Goal: Information Seeking & Learning: Learn about a topic

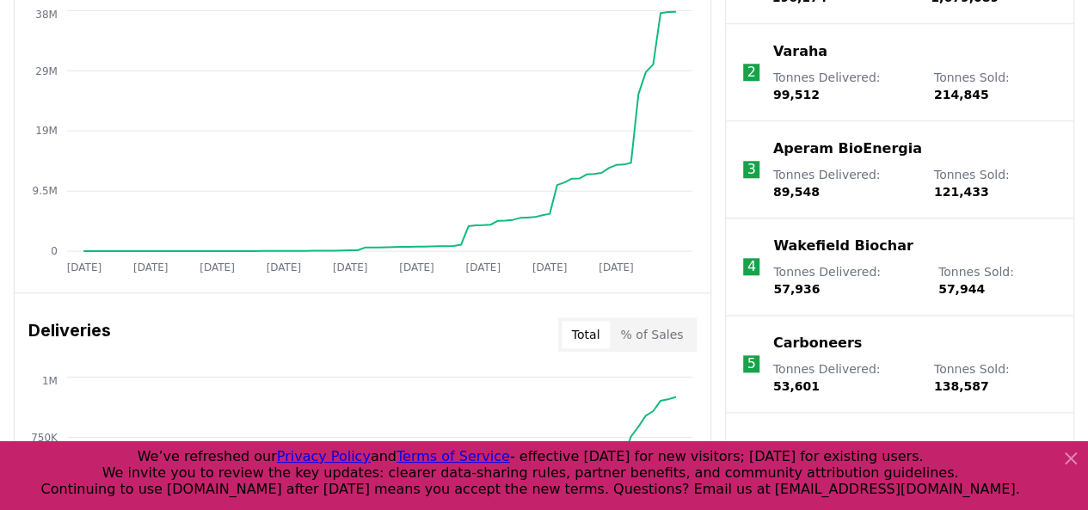
scroll to position [602, 0]
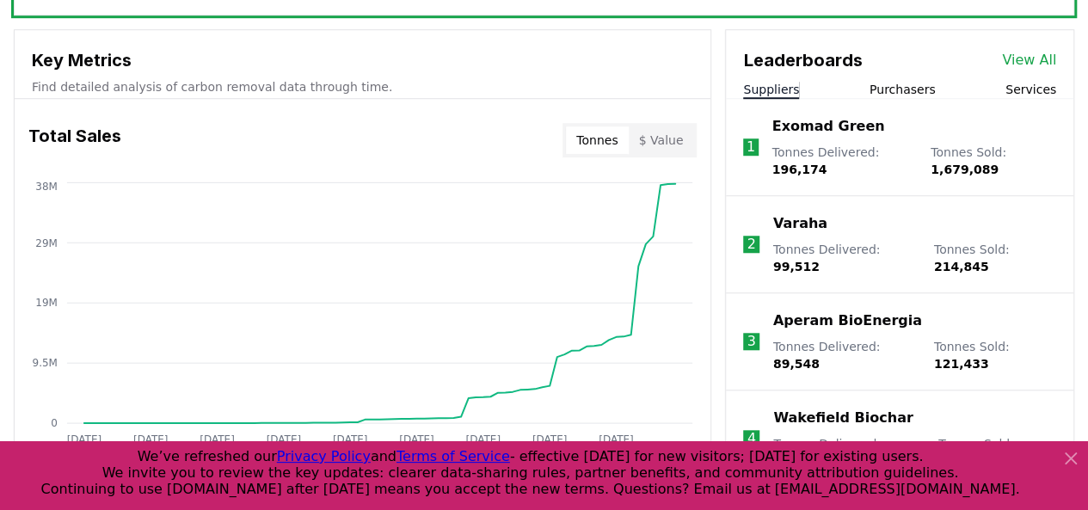
click at [1034, 56] on link "View All" at bounding box center [1029, 60] width 54 height 21
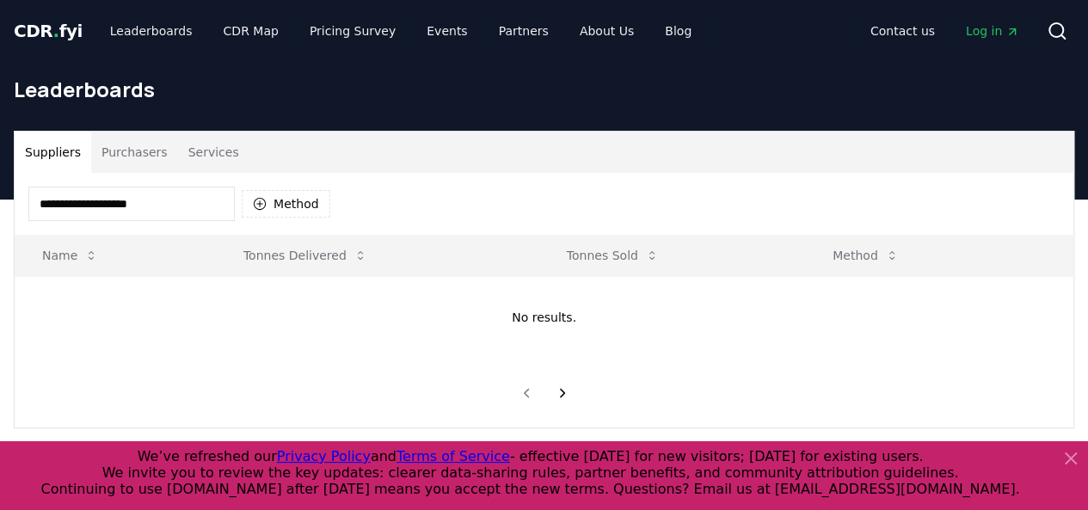
drag, startPoint x: 53, startPoint y: 201, endPoint x: 0, endPoint y: 206, distance: 53.6
click at [0, 206] on div "**********" at bounding box center [544, 280] width 1088 height 298
type input "**********"
click at [127, 202] on input "**********" at bounding box center [131, 204] width 206 height 34
click at [127, 162] on button "Purchasers" at bounding box center [134, 152] width 87 height 41
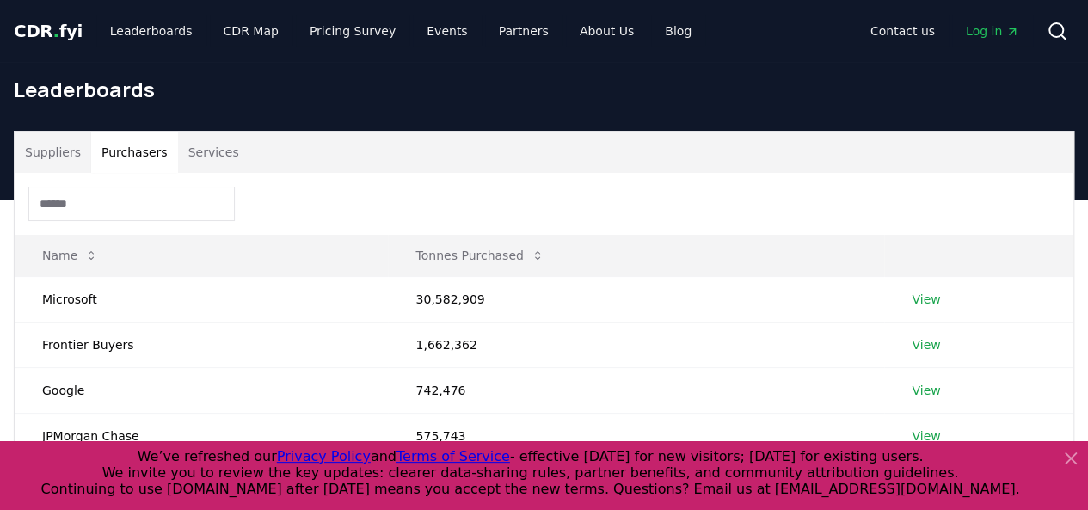
click at [52, 156] on button "Suppliers" at bounding box center [53, 152] width 77 height 41
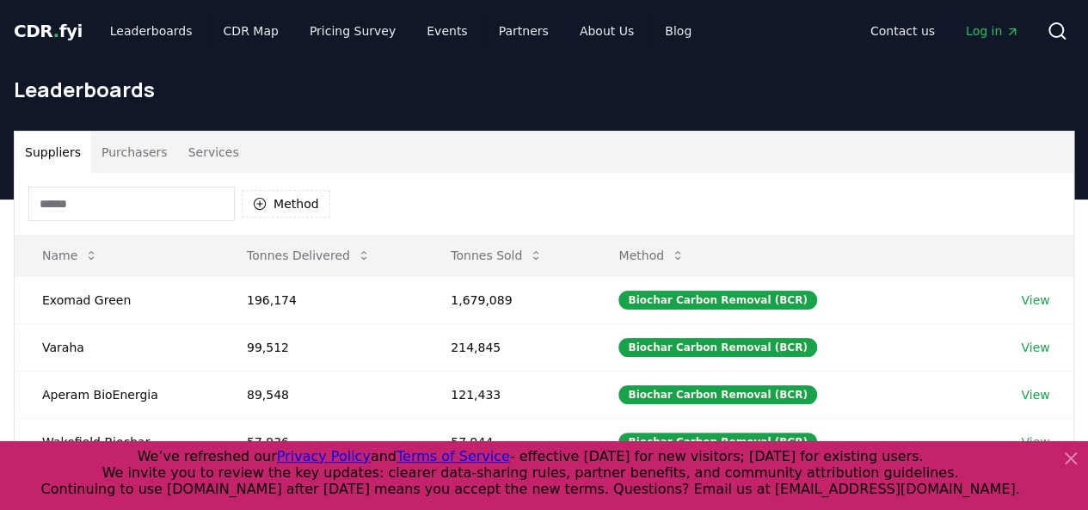
click at [99, 199] on input at bounding box center [131, 204] width 206 height 34
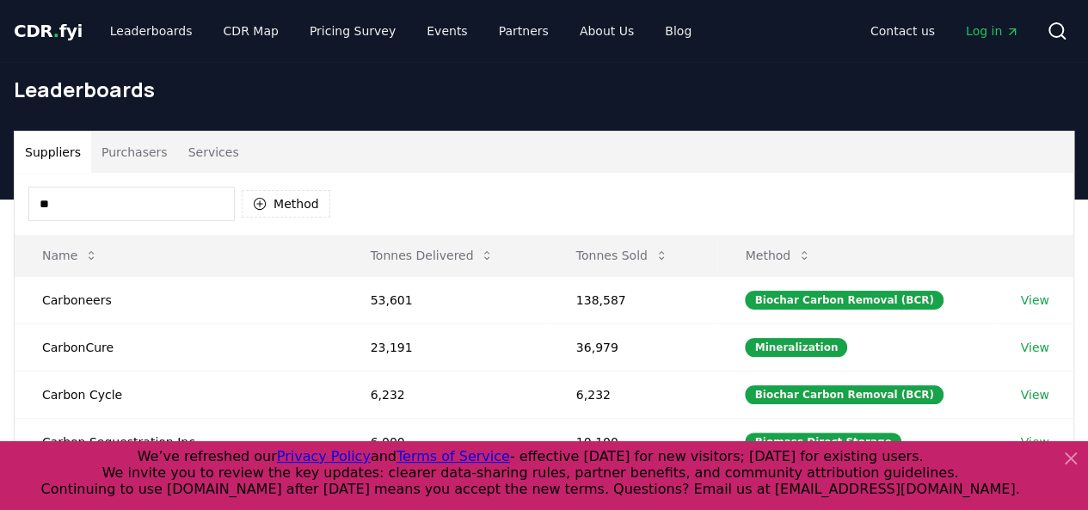
type input "*"
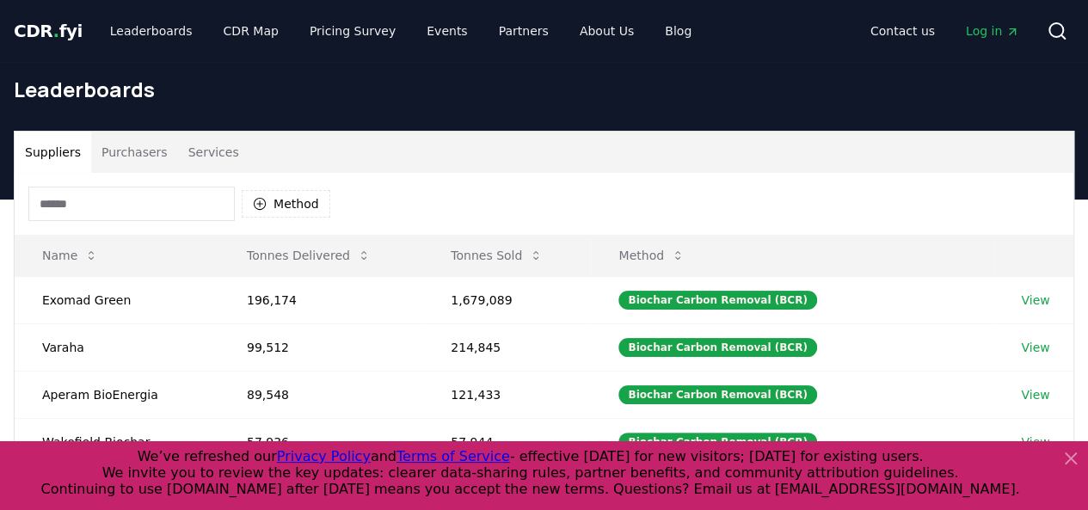
type input "*"
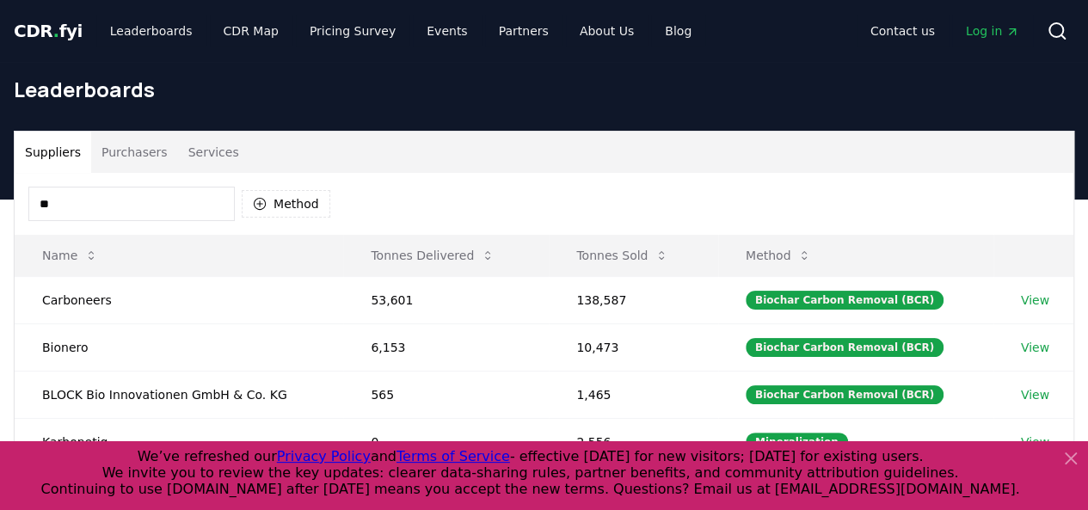
type input "*"
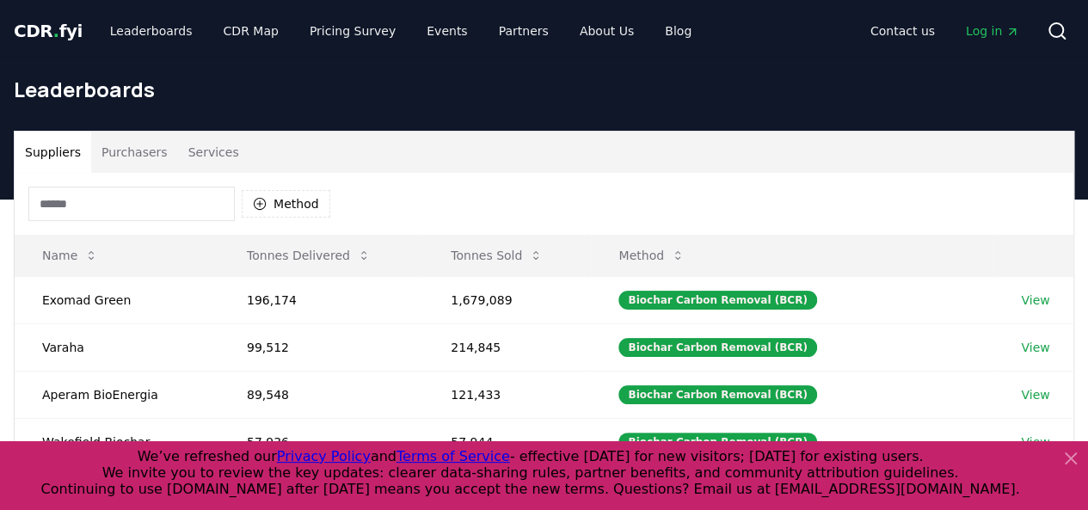
paste input "**********"
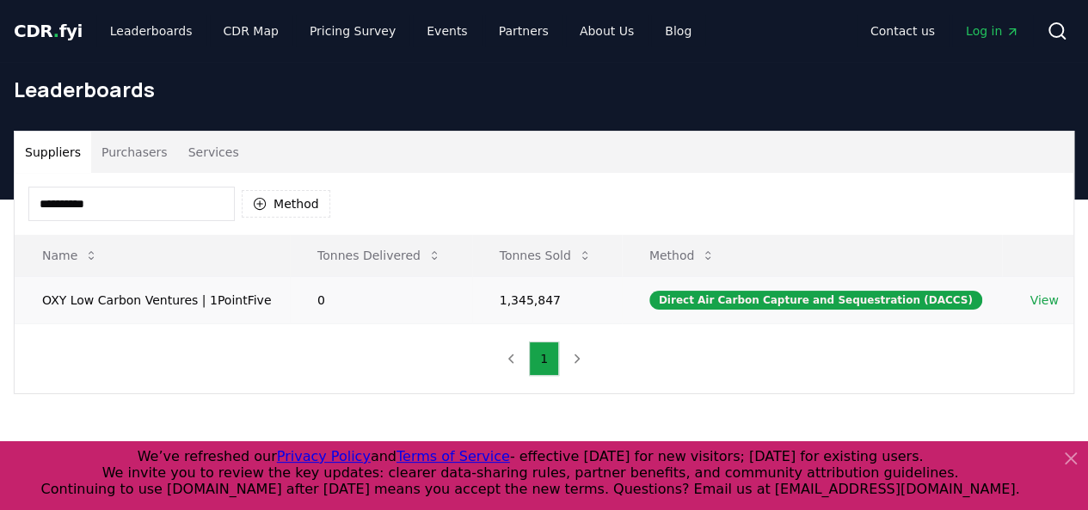
type input "**********"
click at [1043, 304] on link "View" at bounding box center [1043, 300] width 28 height 17
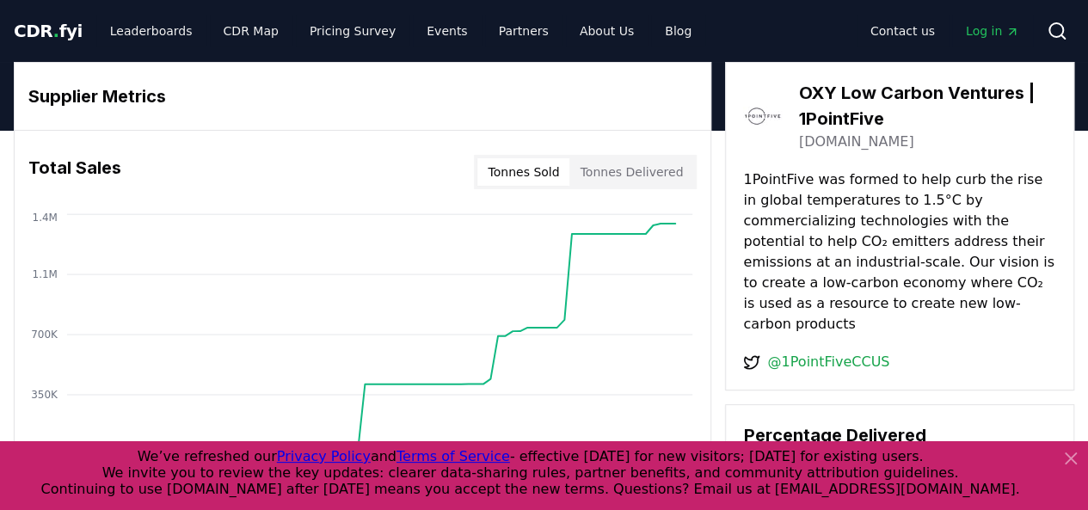
click at [1077, 463] on icon at bounding box center [1070, 458] width 21 height 21
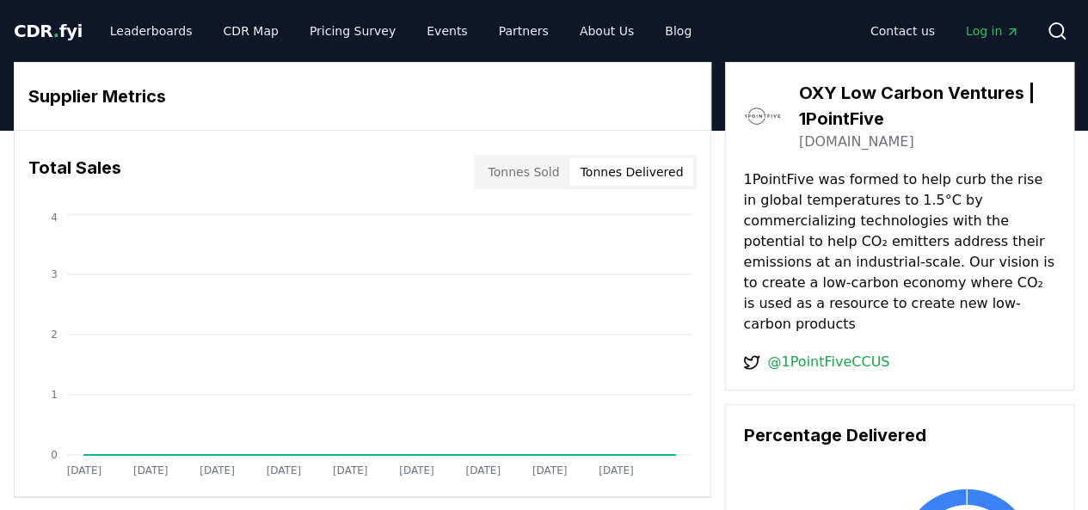
click at [654, 181] on button "Tonnes Delivered" at bounding box center [631, 172] width 124 height 28
click at [554, 169] on button "Tonnes Sold" at bounding box center [523, 172] width 92 height 28
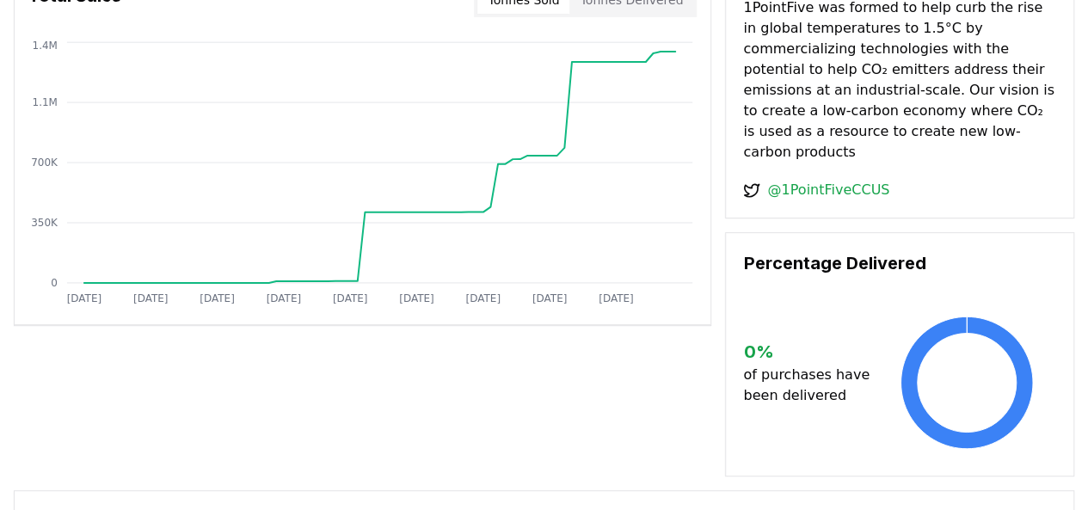
scroll to position [602, 0]
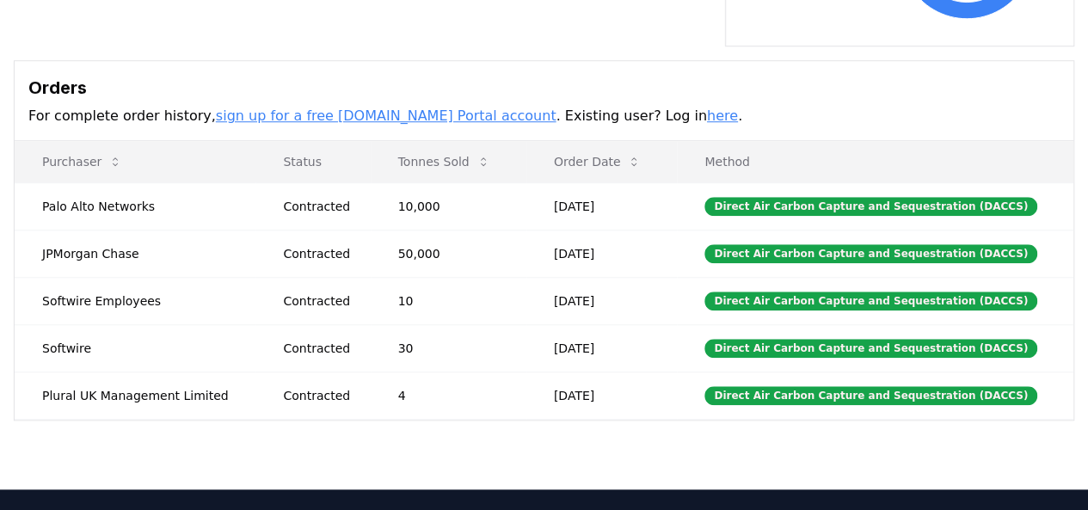
click at [399, 107] on link "sign up for a free CDR.fyi Portal account" at bounding box center [386, 115] width 341 height 16
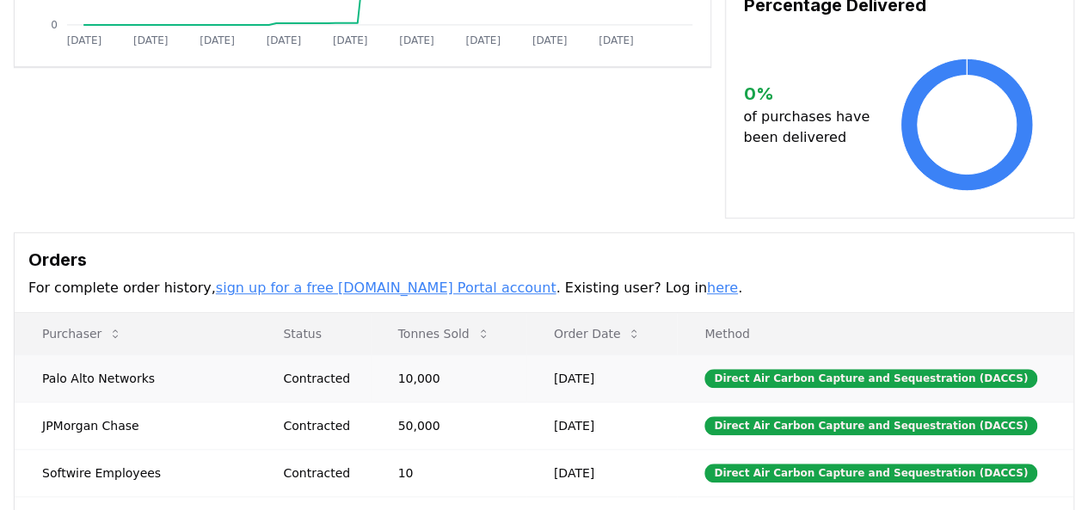
scroll to position [0, 0]
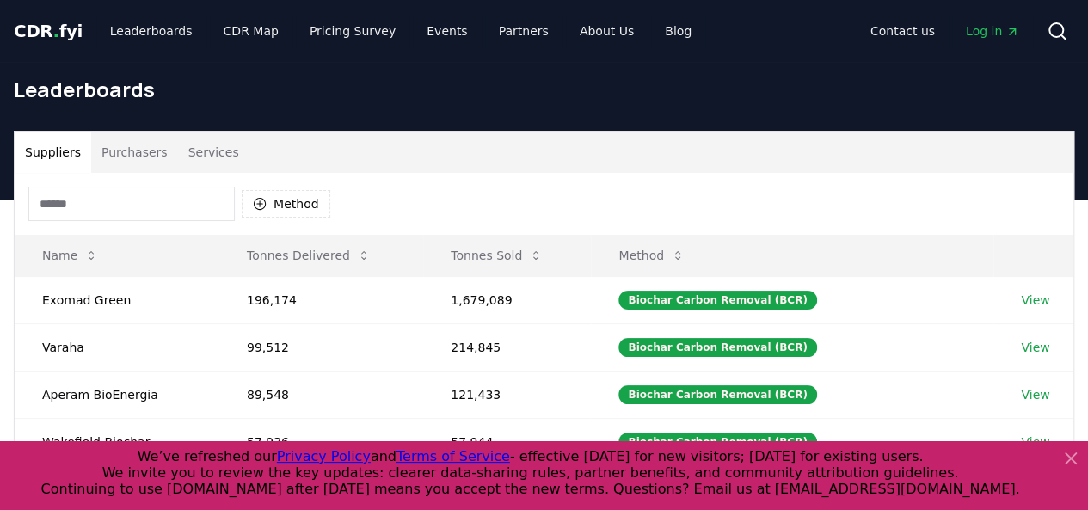
scroll to position [86, 0]
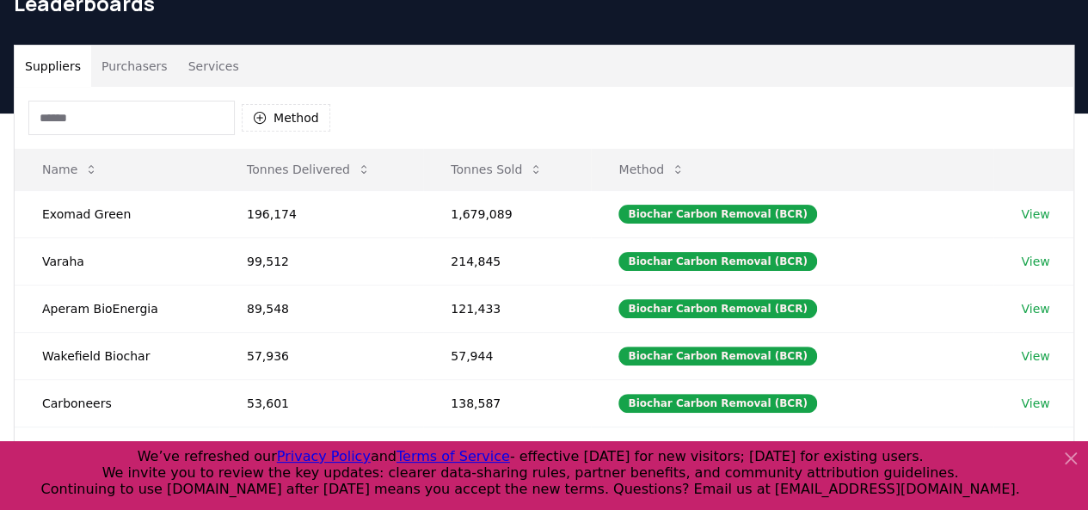
click at [1073, 460] on icon at bounding box center [1070, 458] width 21 height 21
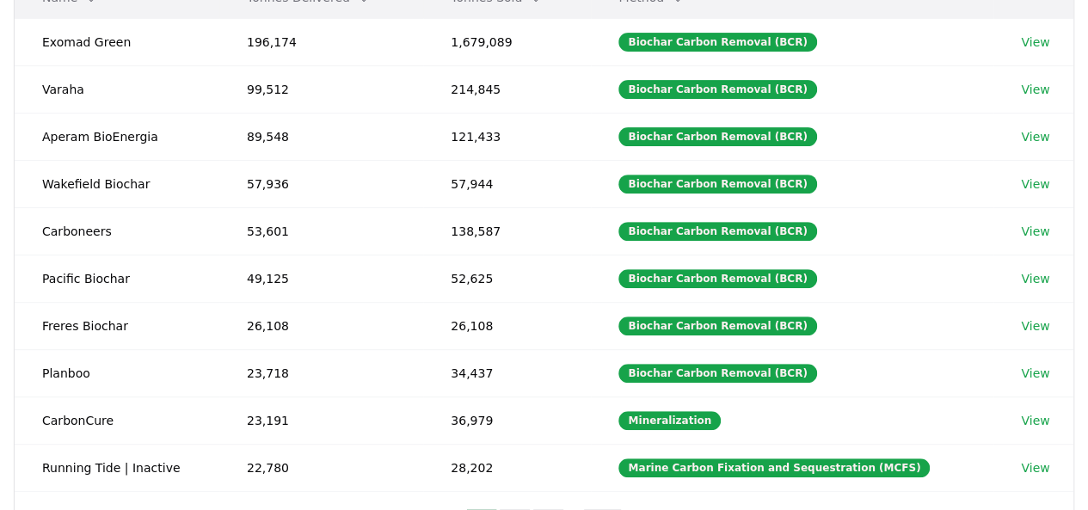
scroll to position [0, 0]
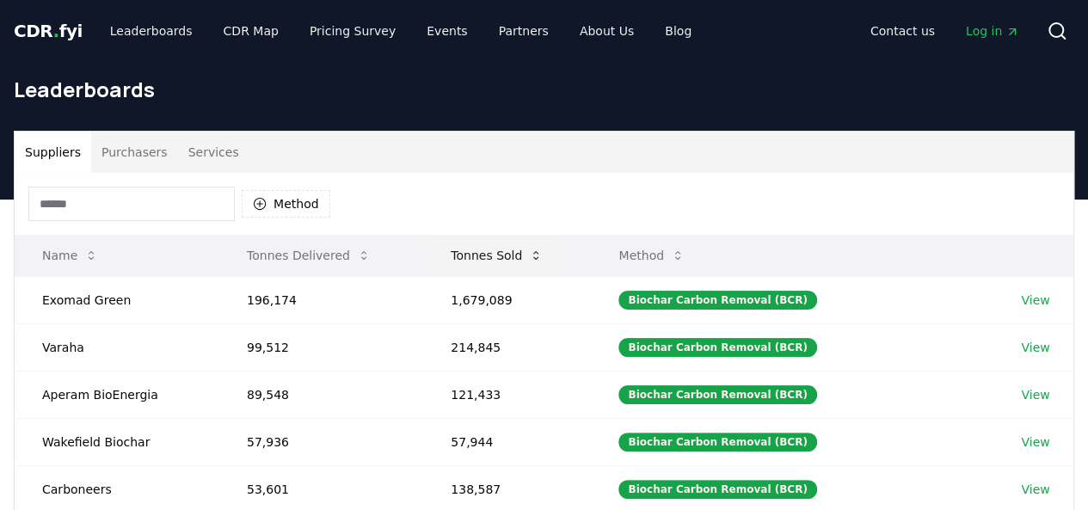
click at [486, 255] on button "Tonnes Sold" at bounding box center [497, 255] width 120 height 34
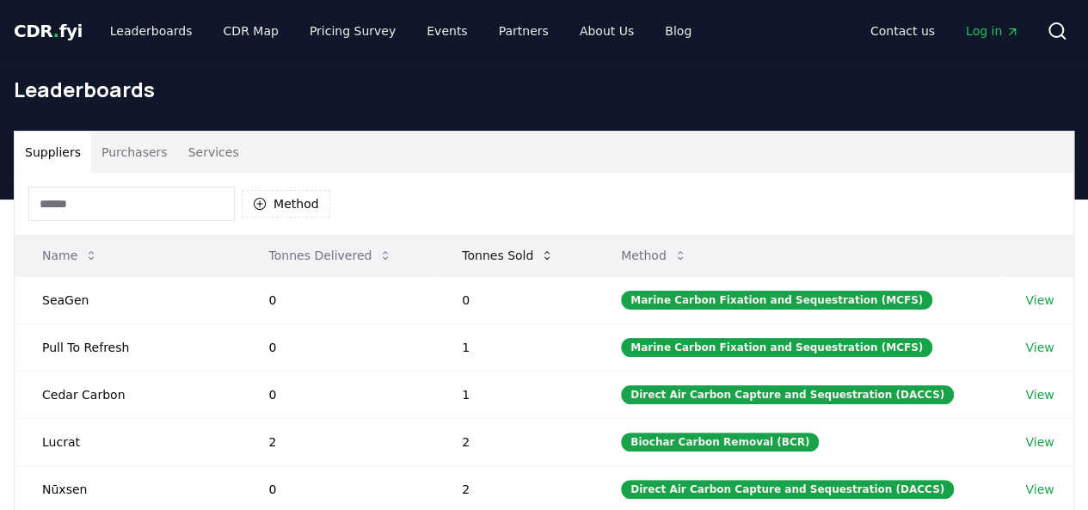
click at [485, 252] on button "Tonnes Sold" at bounding box center [508, 255] width 120 height 34
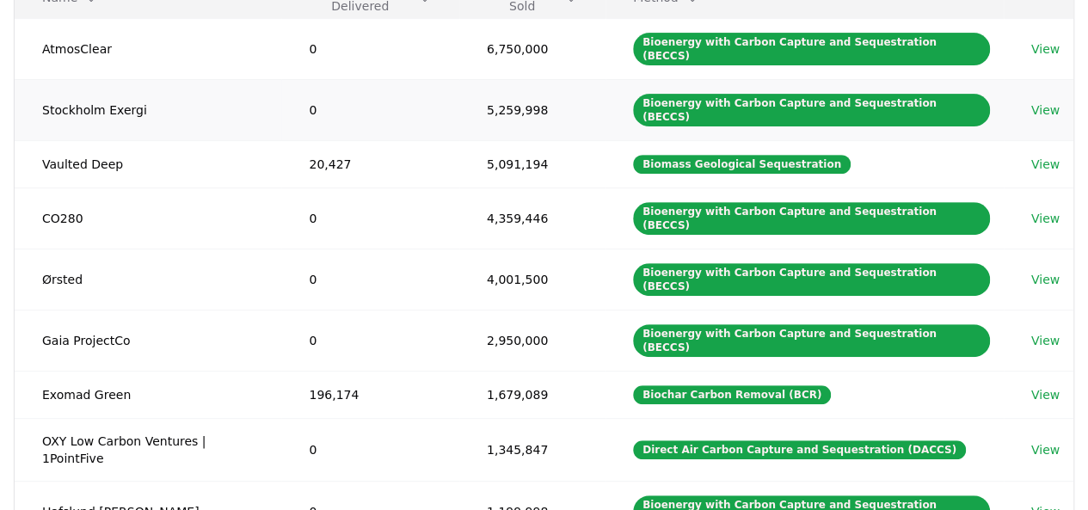
scroll to position [344, 0]
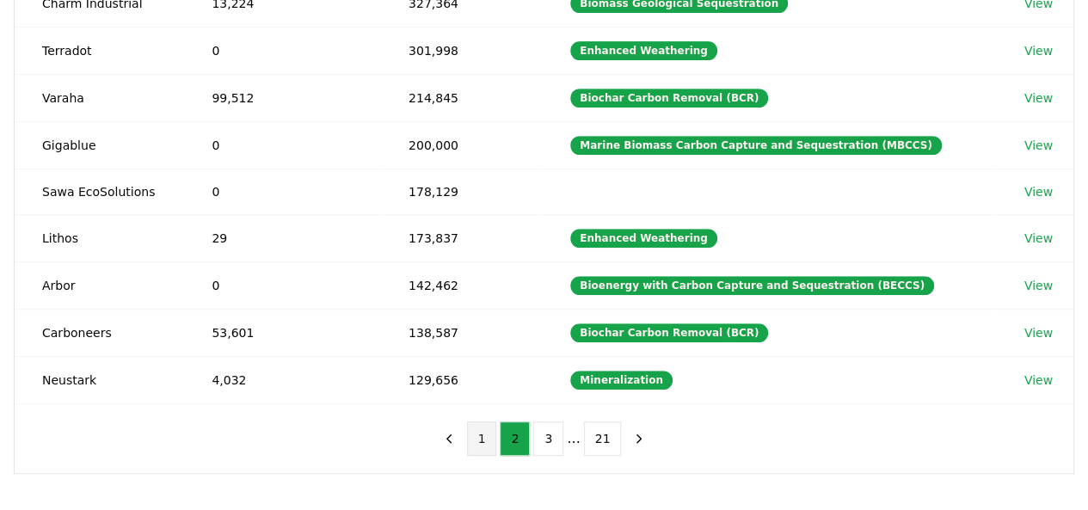
click at [487, 427] on button "1" at bounding box center [482, 438] width 30 height 34
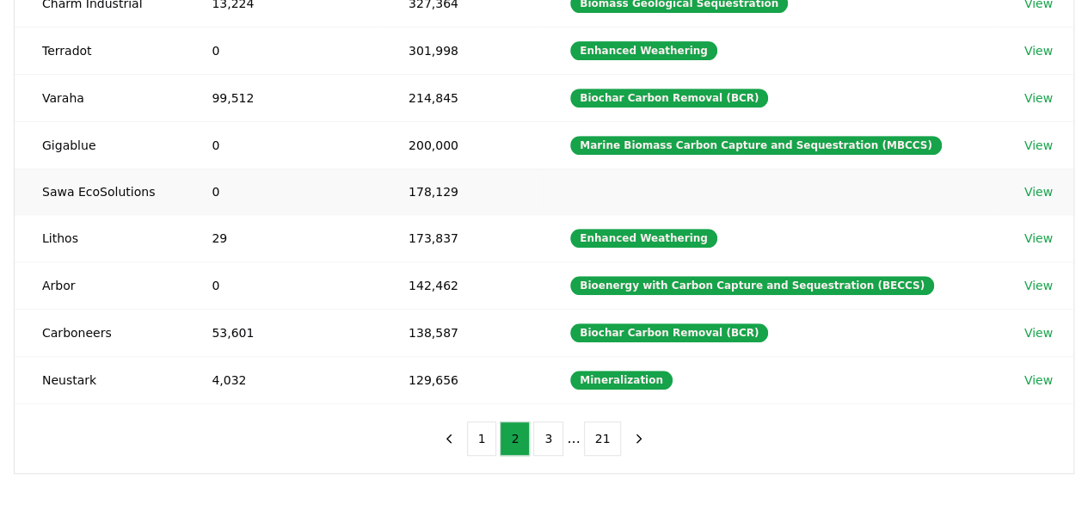
scroll to position [258, 0]
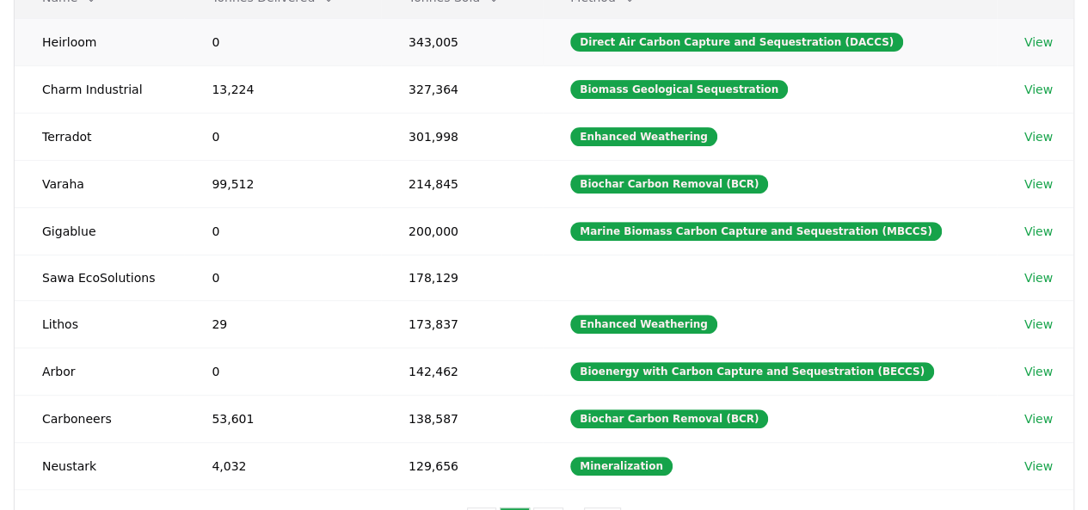
click at [73, 39] on td "Heirloom" at bounding box center [99, 41] width 169 height 47
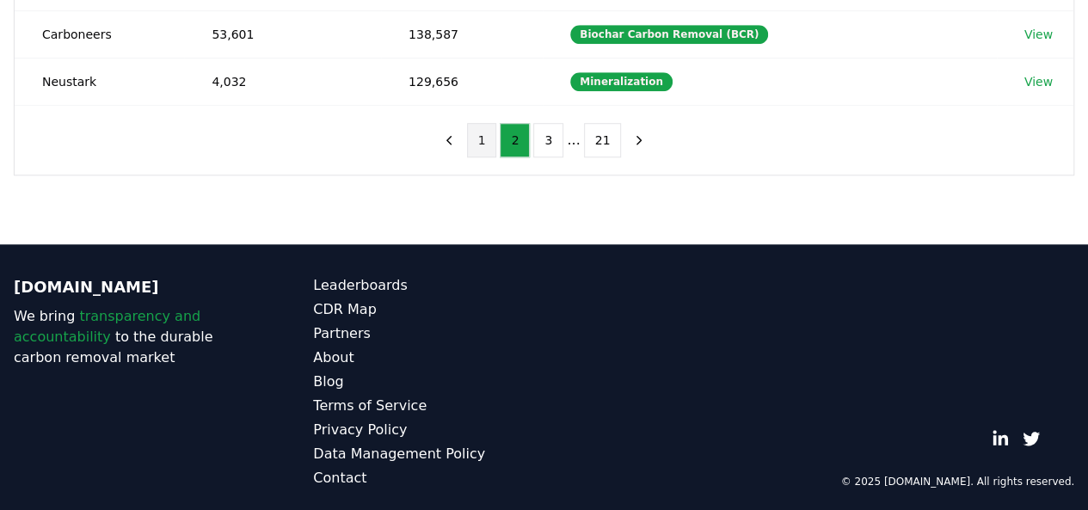
click at [483, 128] on button "1" at bounding box center [482, 140] width 30 height 34
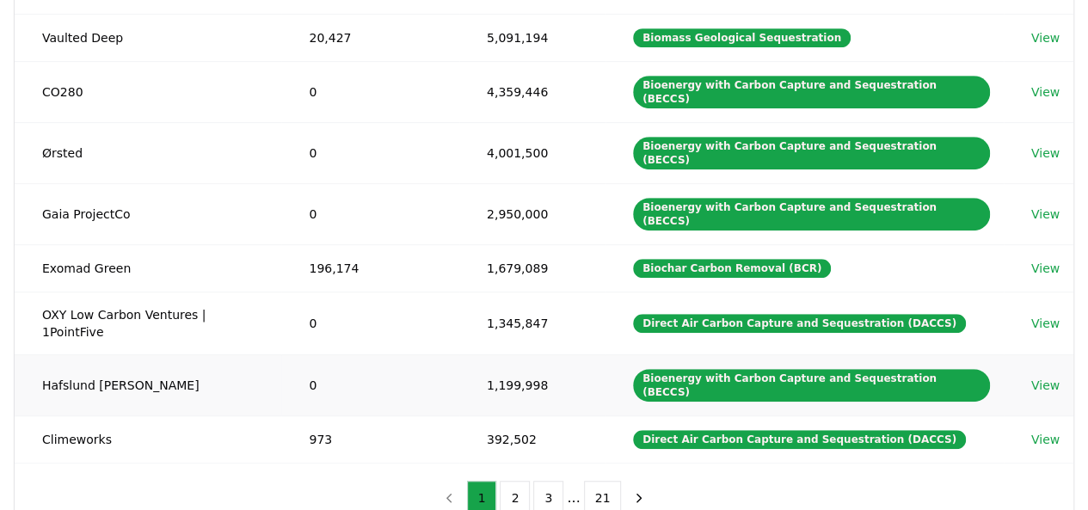
scroll to position [298, 0]
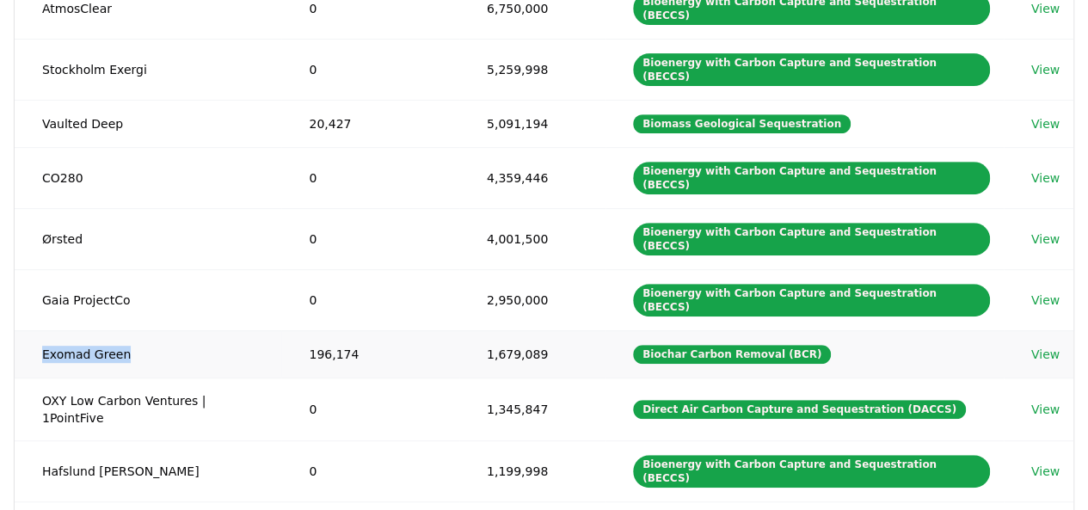
drag, startPoint x: 122, startPoint y: 280, endPoint x: 42, endPoint y: 281, distance: 80.0
click at [42, 330] on td "Exomad Green" at bounding box center [148, 353] width 267 height 47
copy td "Exomad Green"
